Goal: Check status

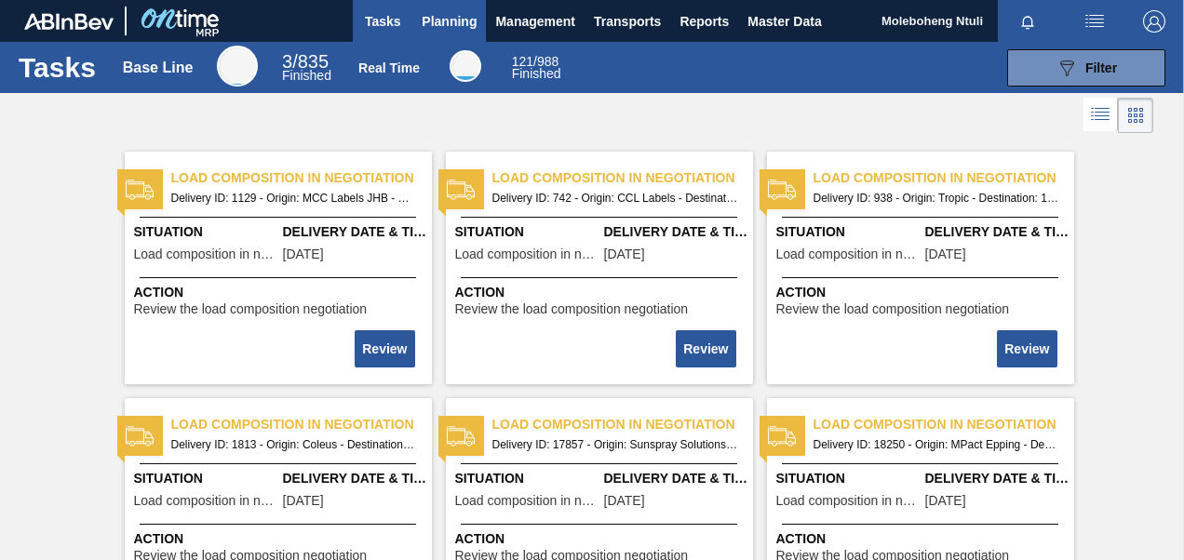
click at [437, 33] on button "Planning" at bounding box center [449, 21] width 74 height 42
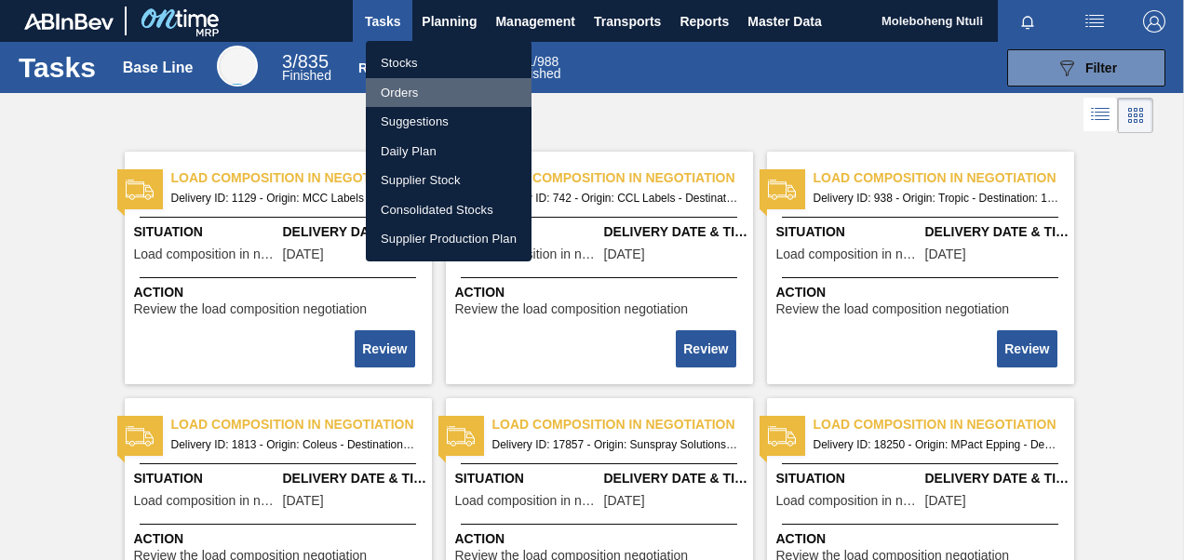
click at [406, 84] on li "Orders" at bounding box center [449, 93] width 166 height 30
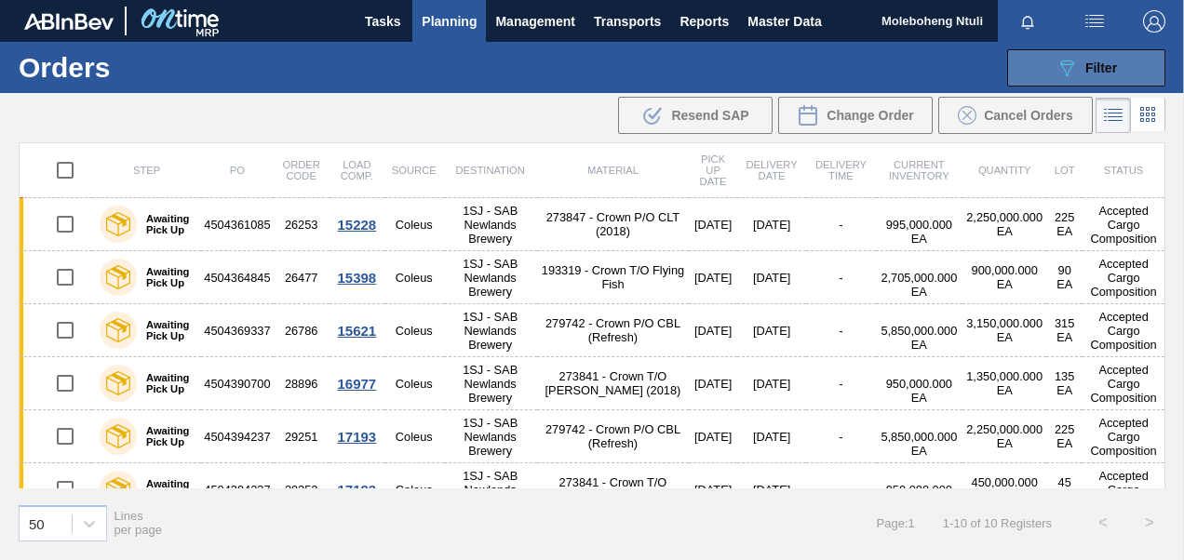
click at [1081, 67] on div "089F7B8B-B2A5-4AFE-B5C0-19BA573D28AC Filter" at bounding box center [1085, 68] width 61 height 22
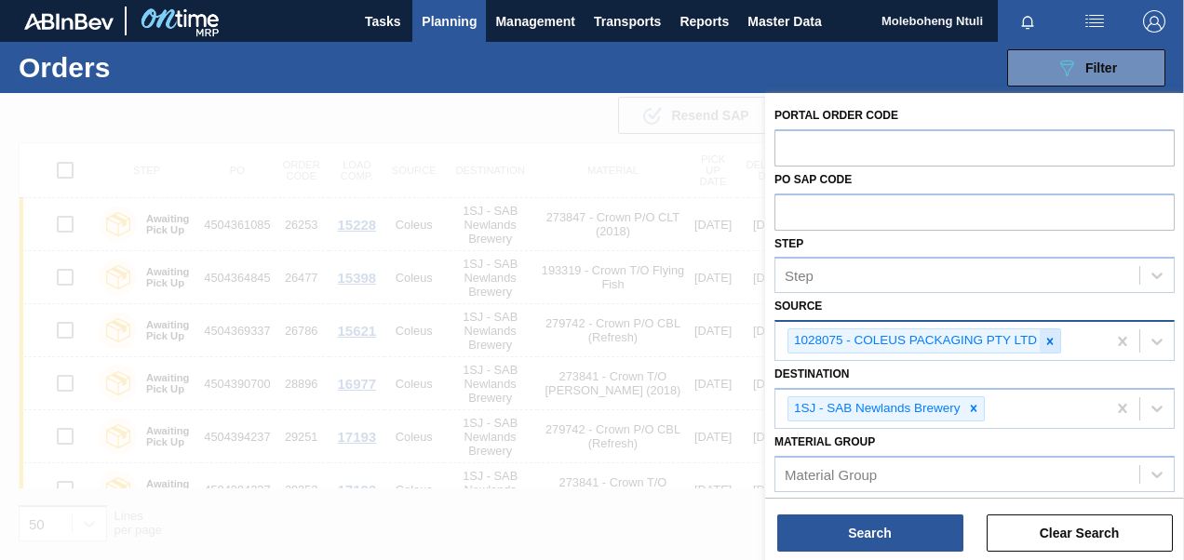
click at [1040, 339] on div at bounding box center [1049, 340] width 20 height 23
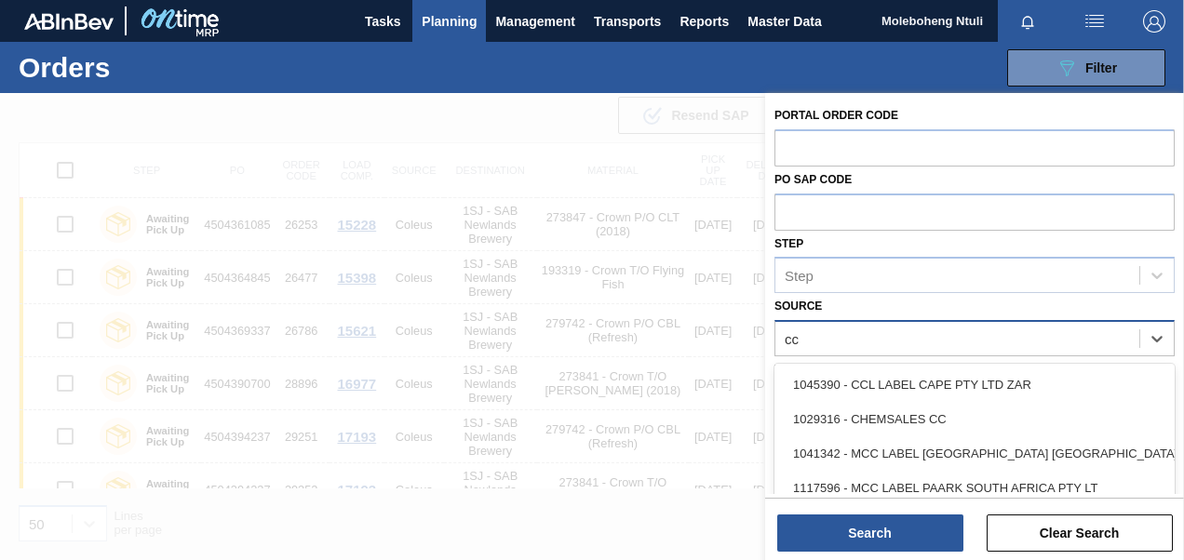
type input "ccl"
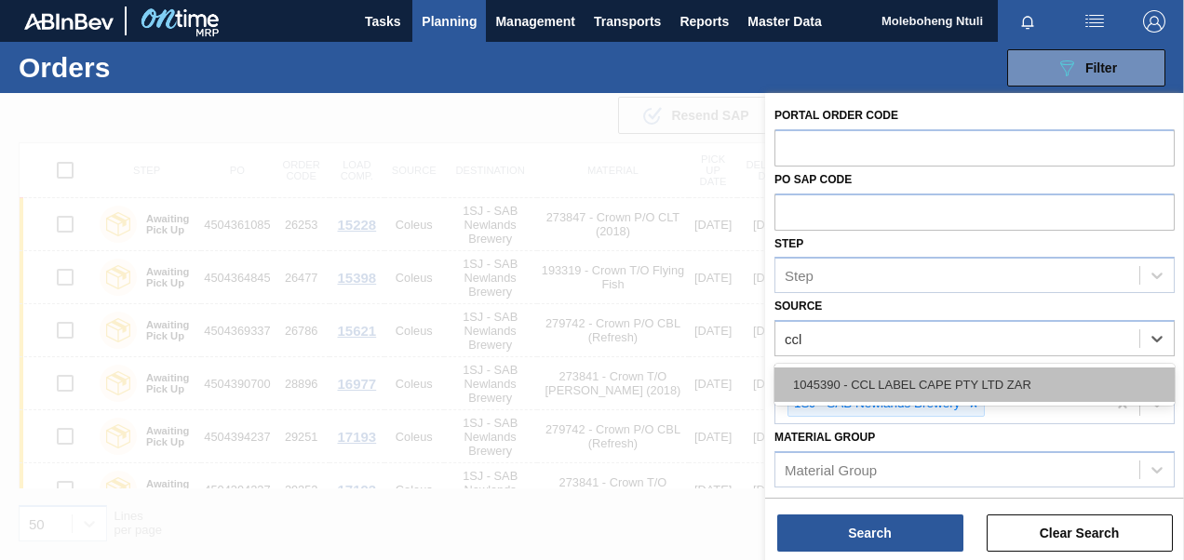
click at [967, 380] on div "1045390 - CCL LABEL CAPE PTY LTD ZAR" at bounding box center [974, 385] width 400 height 34
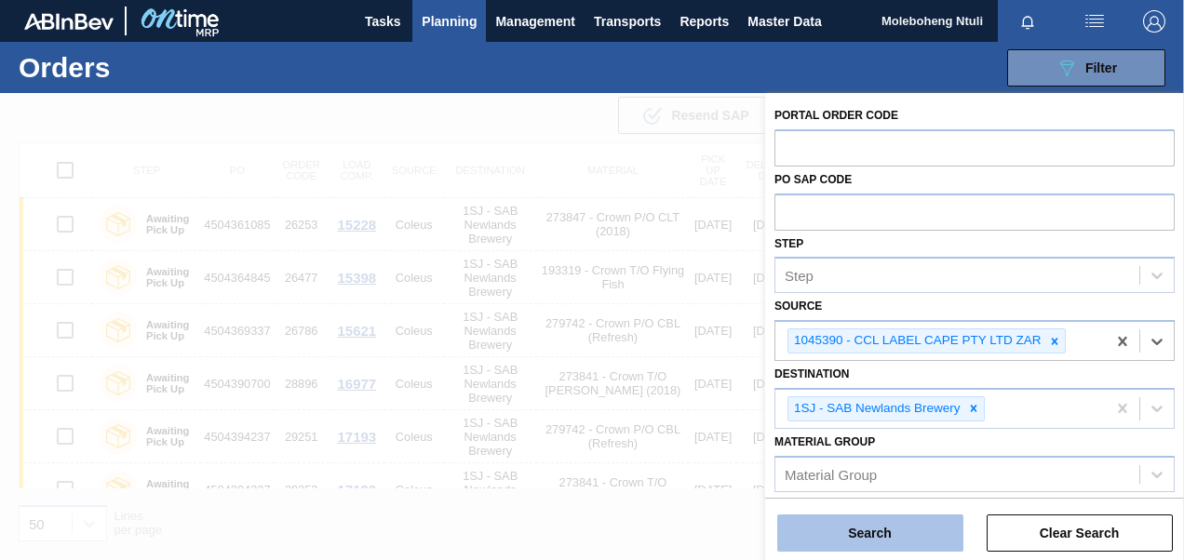
click at [877, 518] on button "Search" at bounding box center [870, 533] width 186 height 37
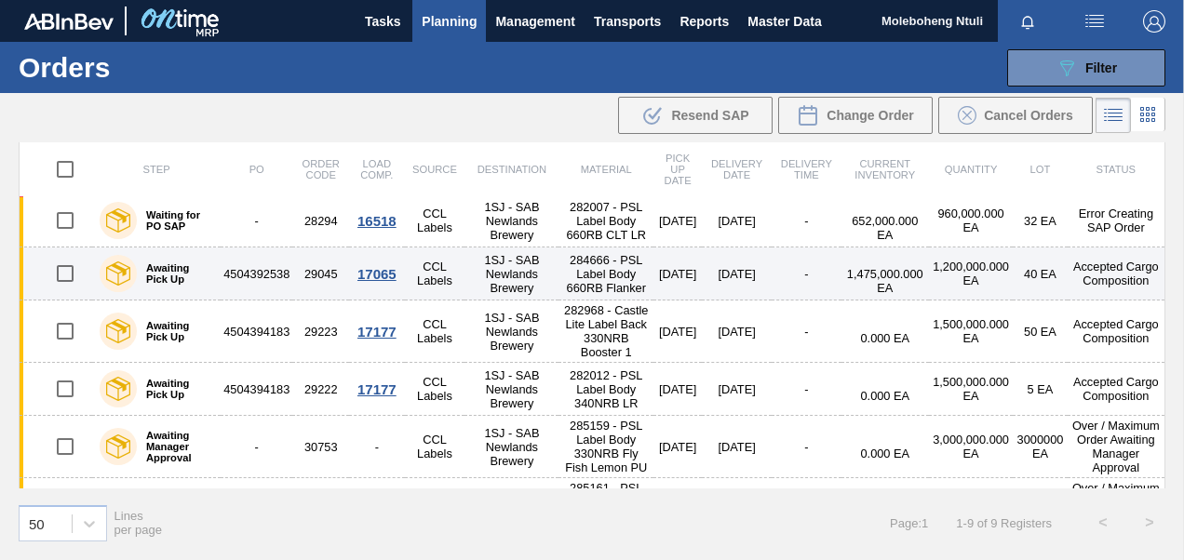
scroll to position [273, 0]
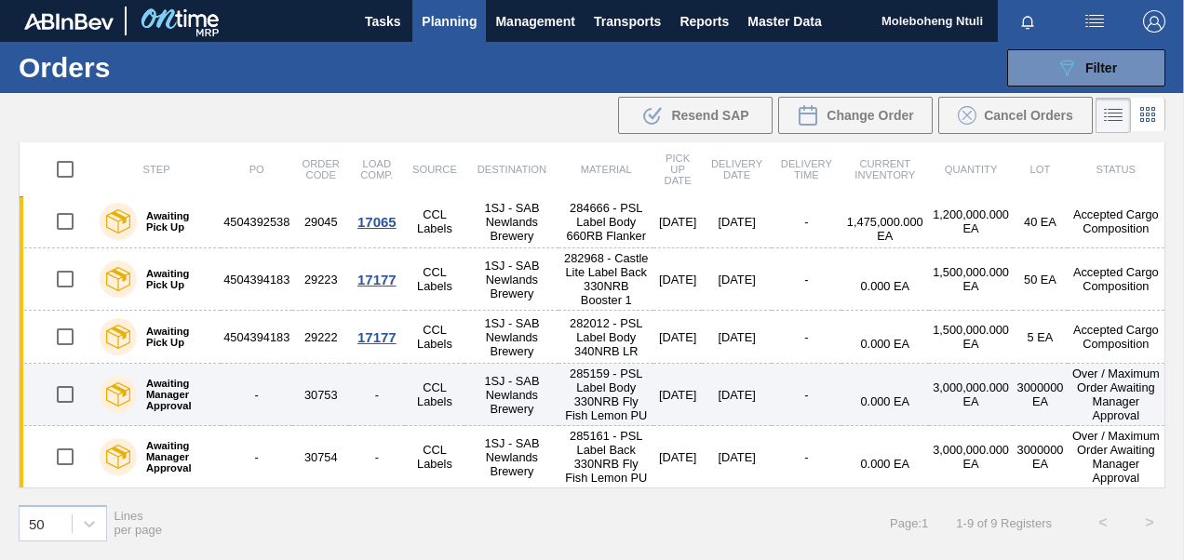
click at [226, 364] on td "-" at bounding box center [257, 395] width 72 height 62
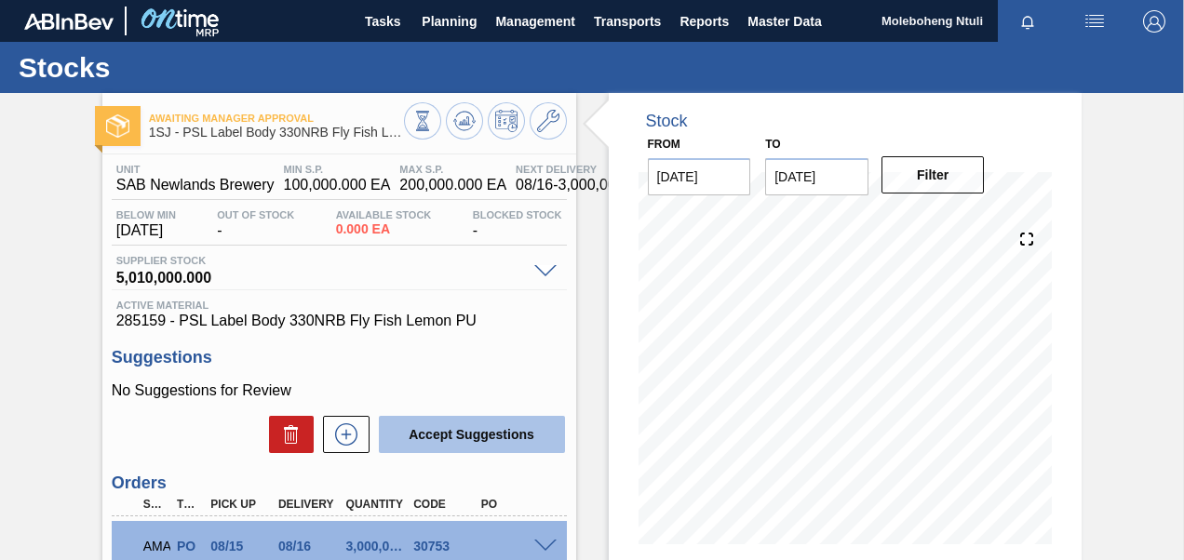
scroll to position [240, 0]
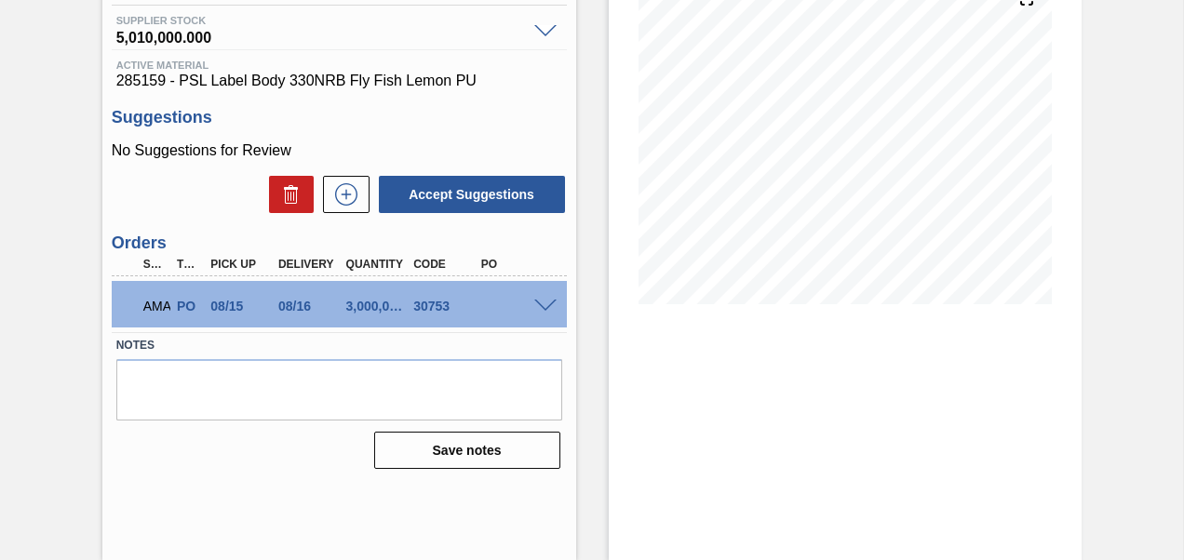
click at [538, 308] on span at bounding box center [545, 307] width 22 height 14
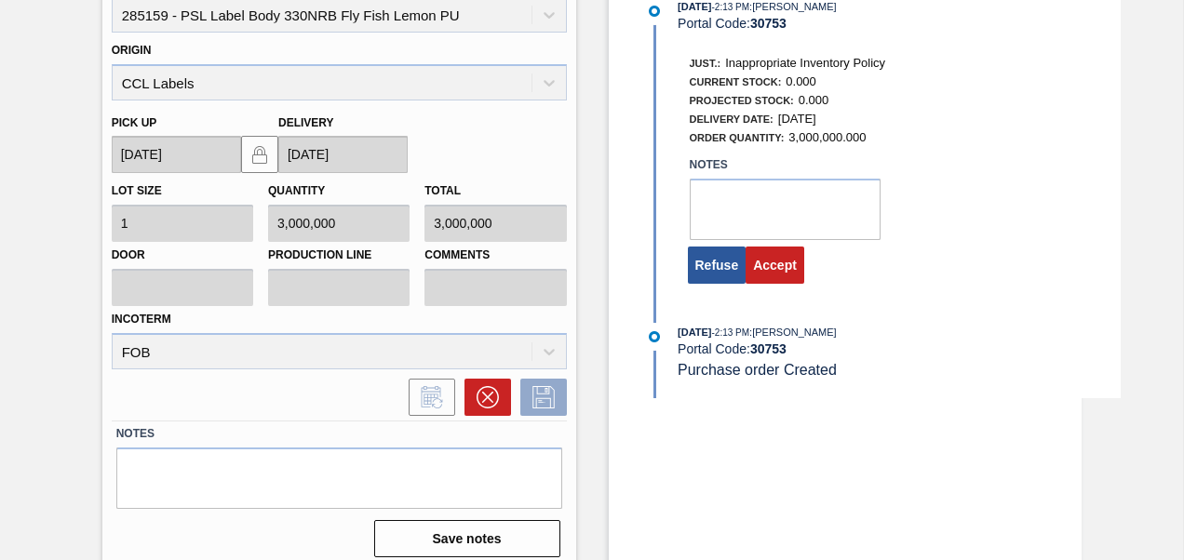
scroll to position [617, 0]
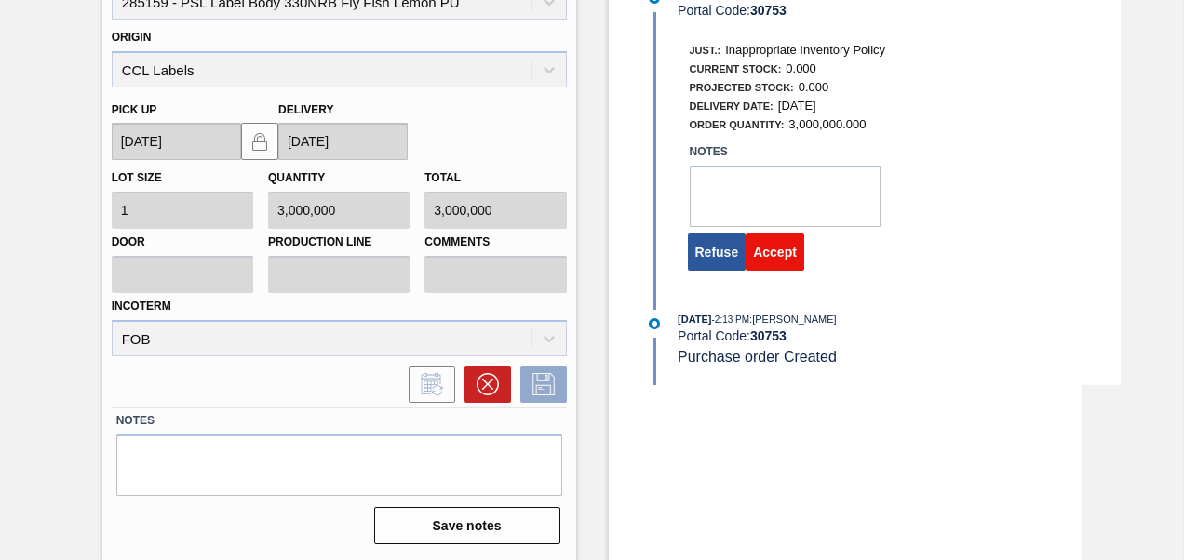
click at [777, 242] on button "Accept" at bounding box center [774, 252] width 59 height 37
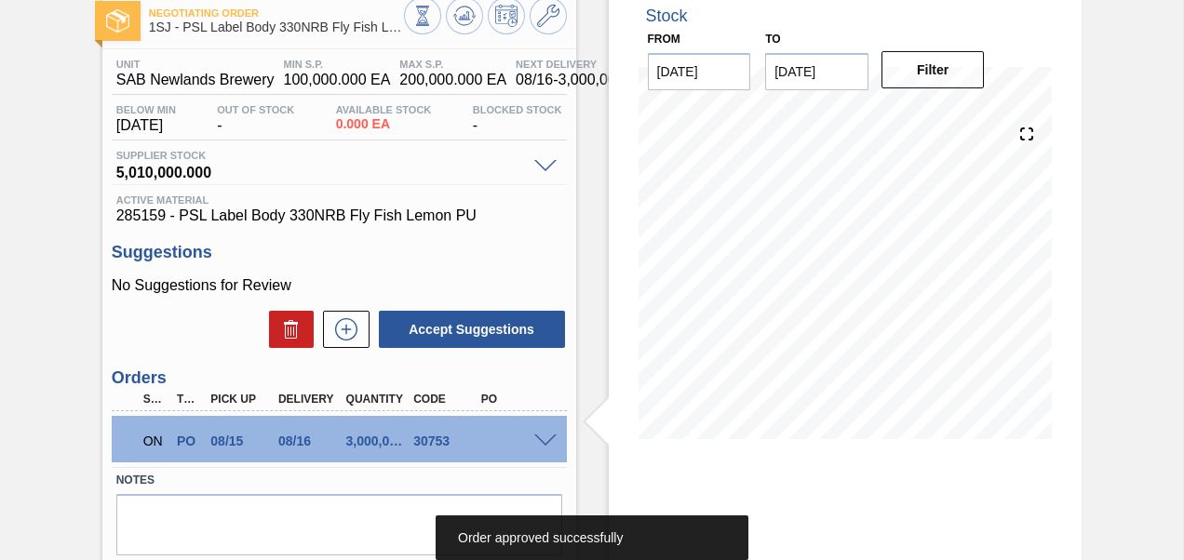
scroll to position [0, 0]
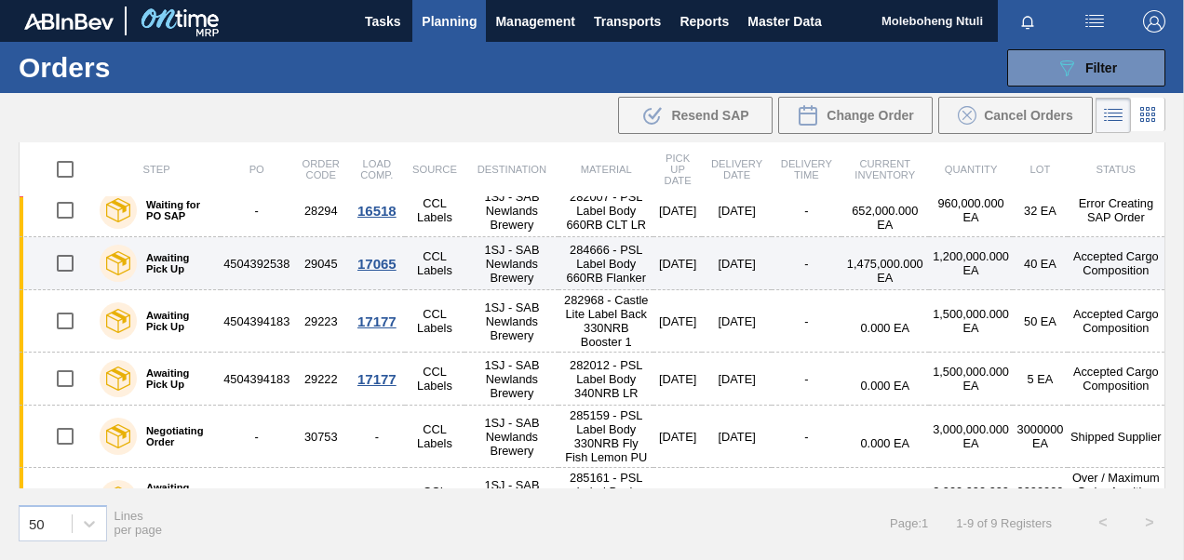
scroll to position [259, 0]
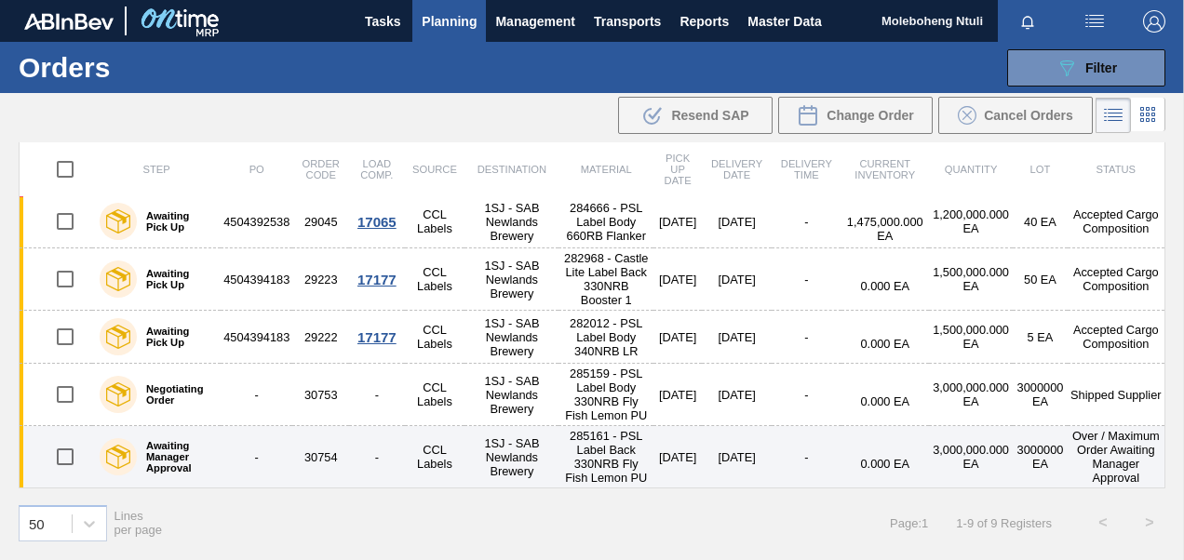
click at [315, 456] on td "30754" at bounding box center [320, 457] width 57 height 62
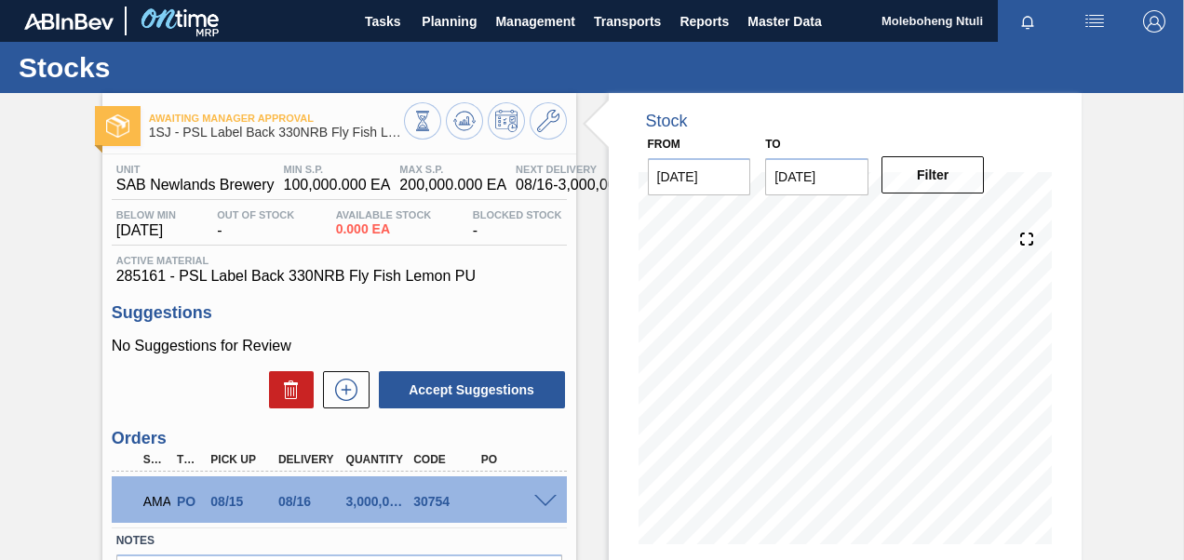
click at [538, 497] on span at bounding box center [545, 502] width 22 height 14
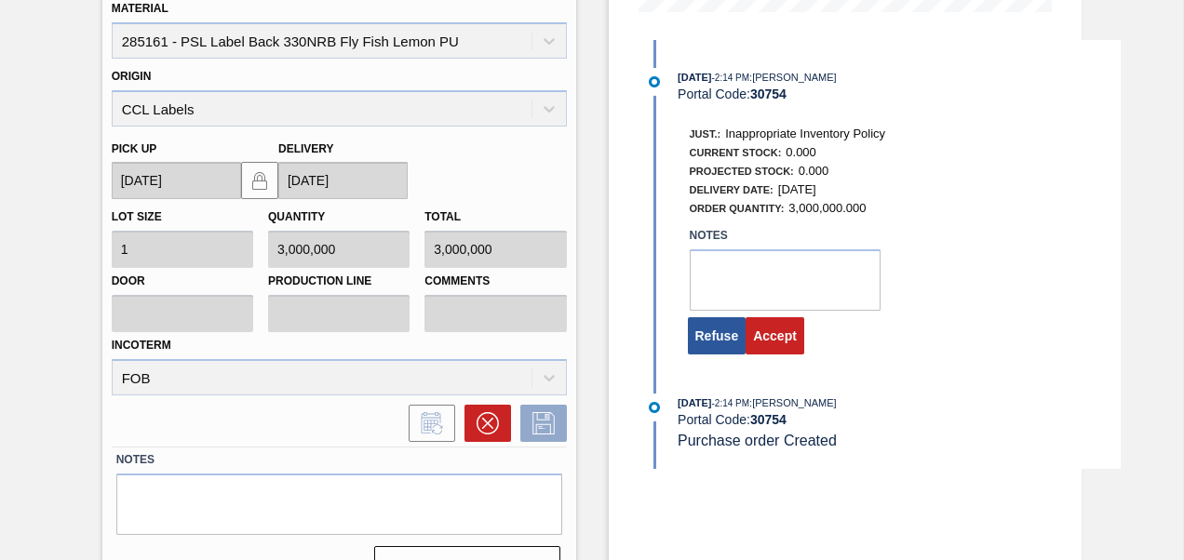
scroll to position [558, 0]
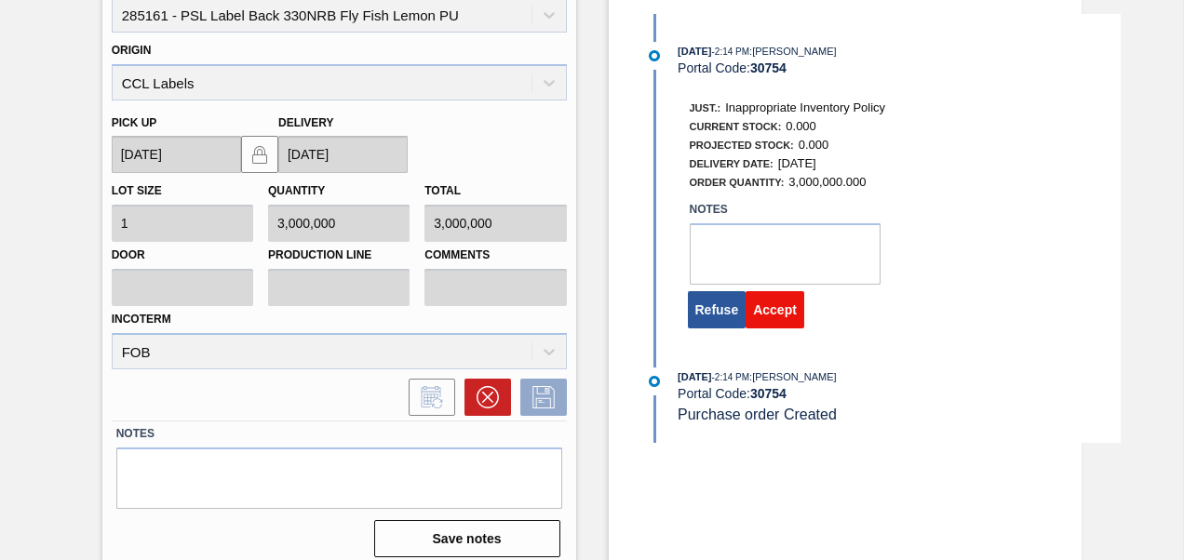
click at [753, 310] on button "Accept" at bounding box center [774, 309] width 59 height 37
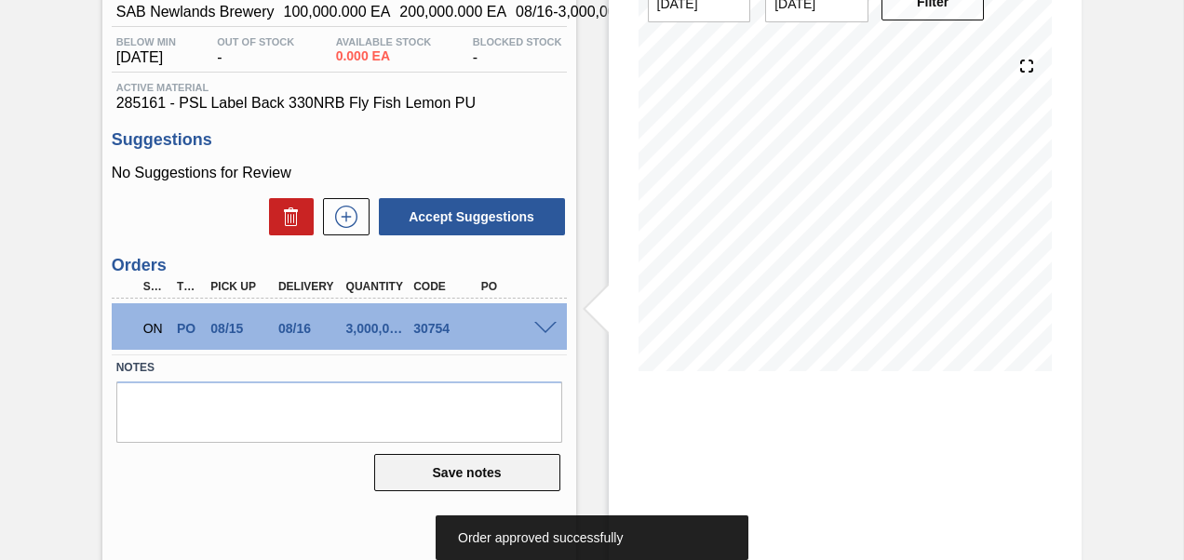
scroll to position [0, 0]
